Goal: Find specific page/section: Find specific page/section

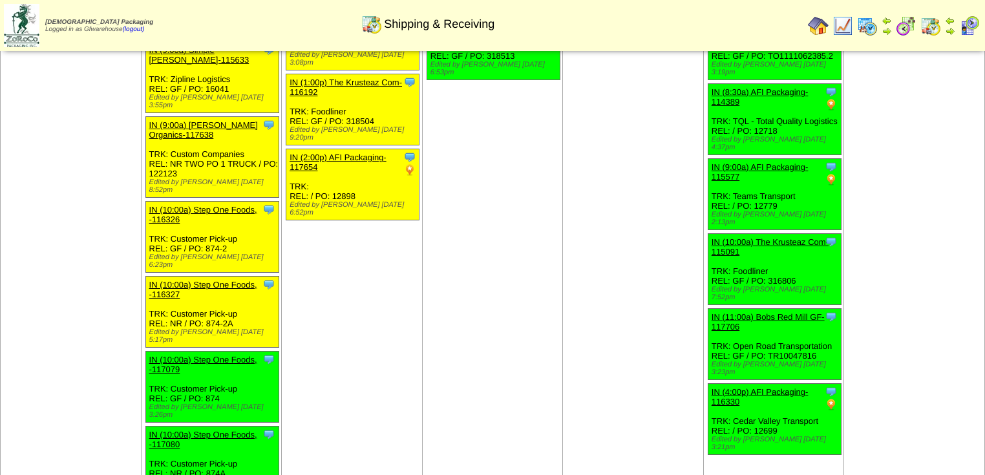
scroll to position [334, 0]
click at [623, 161] on td "[DATE] [+] Print Clone Item IN (1:00a) AFI Packaging-115382 AFI Packaging Sched…" at bounding box center [633, 160] width 141 height 814
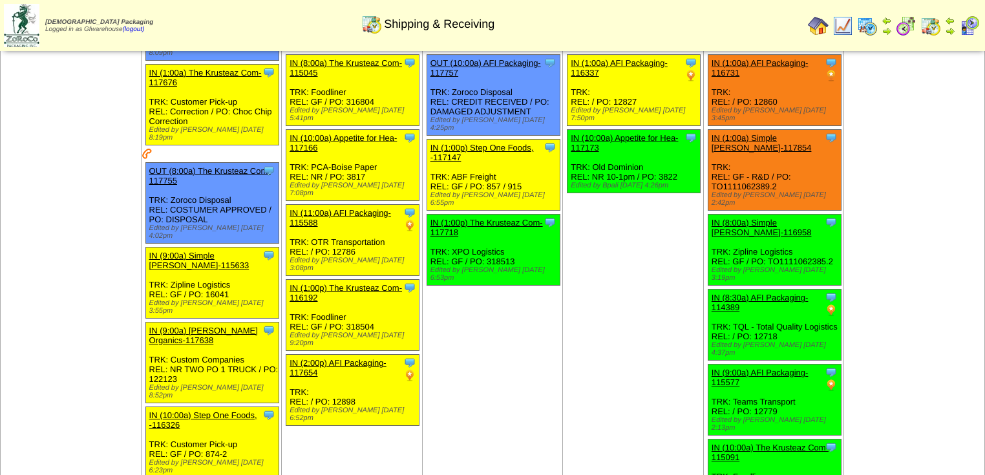
scroll to position [127, 0]
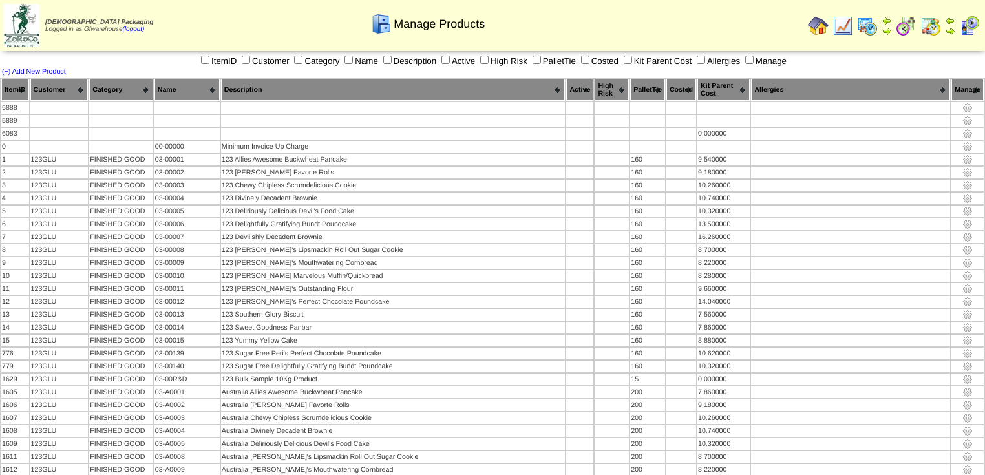
scroll to position [6824, 0]
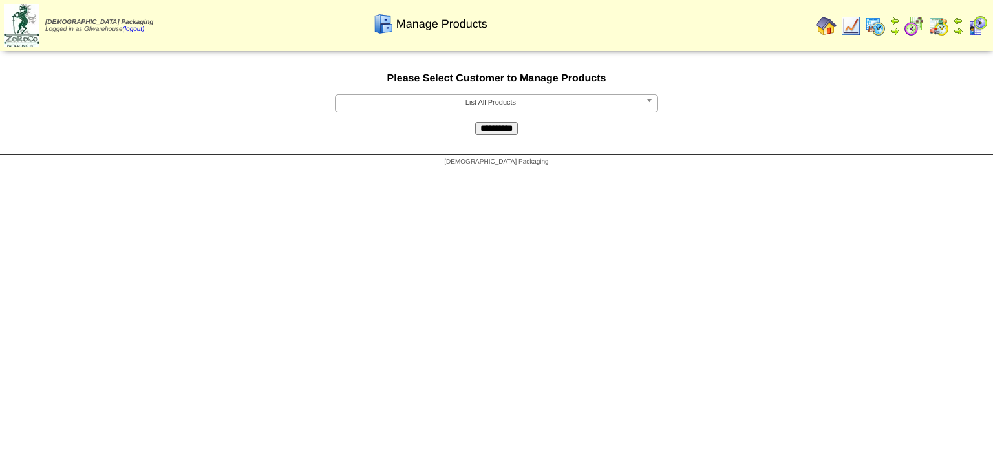
click at [499, 102] on span "List All Products" at bounding box center [491, 103] width 300 height 16
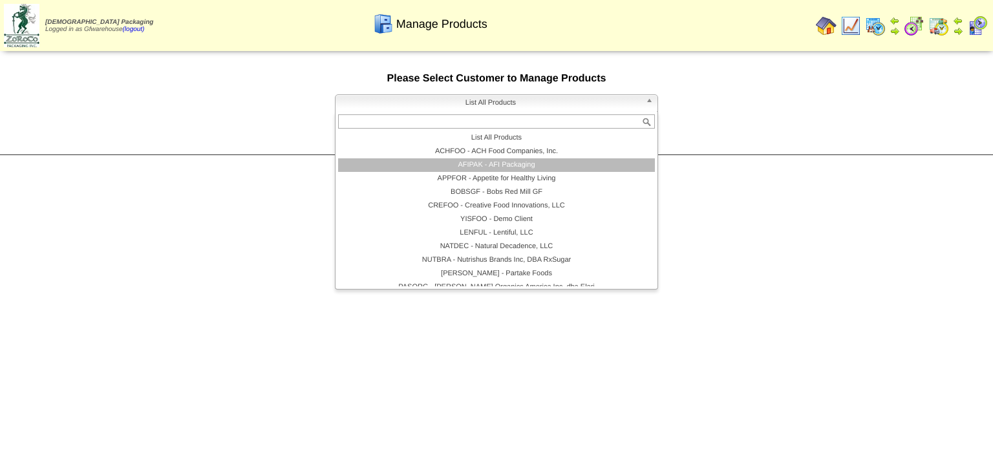
click at [481, 168] on li "AFIPAK - AFI Packaging" at bounding box center [496, 165] width 317 height 14
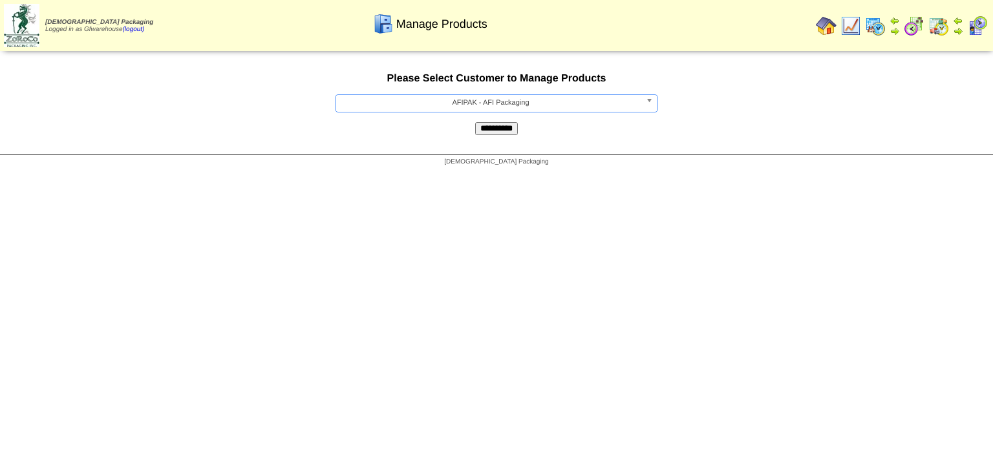
click at [487, 133] on input "**********" at bounding box center [496, 128] width 43 height 13
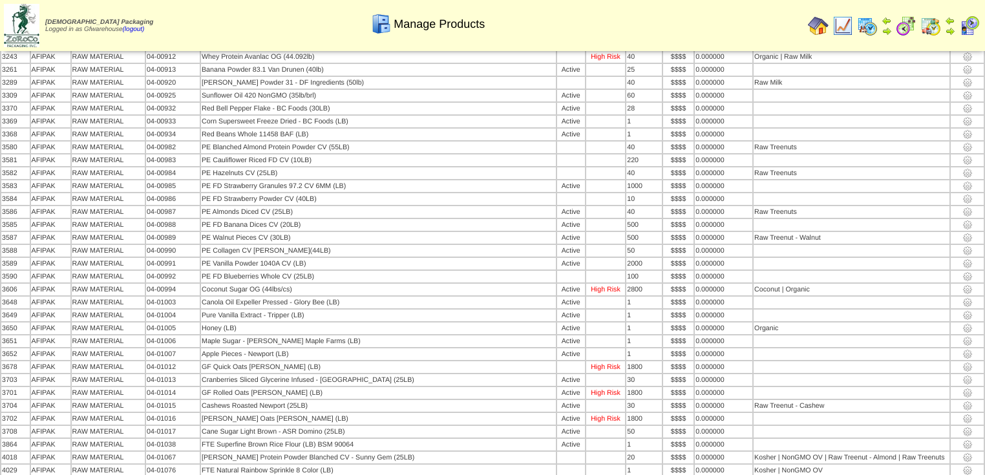
scroll to position [4449, 0]
